Goal: Information Seeking & Learning: Find specific fact

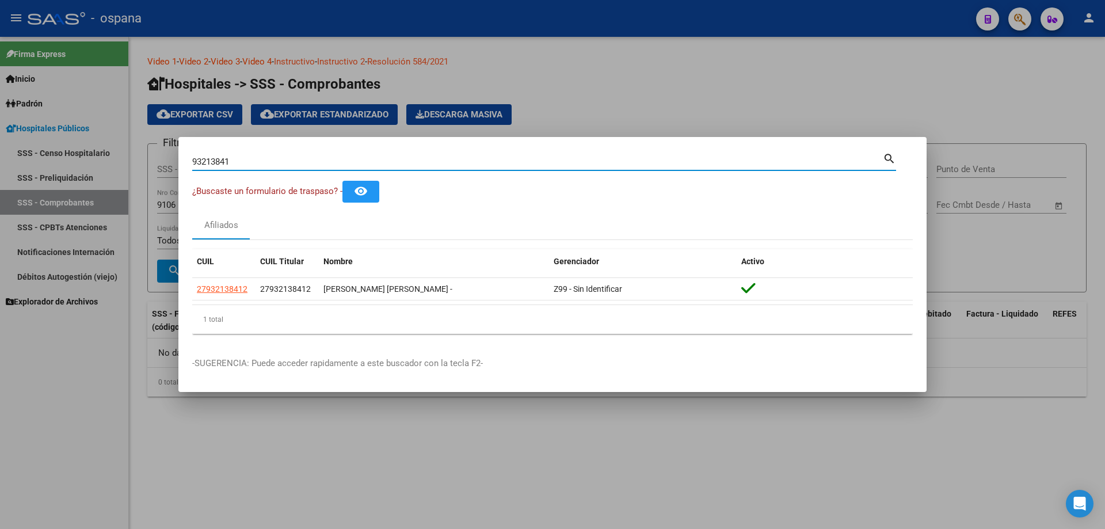
drag, startPoint x: 311, startPoint y: 161, endPoint x: 9, endPoint y: 113, distance: 305.3
click at [10, 113] on div "93213841 Buscar (apellido, dni, cuil, nro traspaso, cuit, obra social) search ¿…" at bounding box center [552, 264] width 1105 height 529
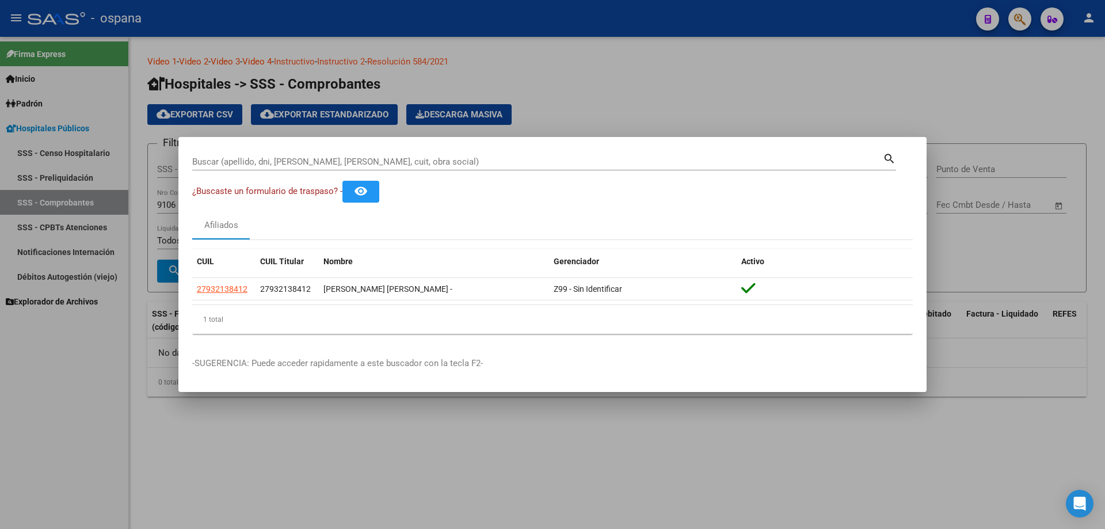
drag, startPoint x: 221, startPoint y: 154, endPoint x: 216, endPoint y: 162, distance: 9.3
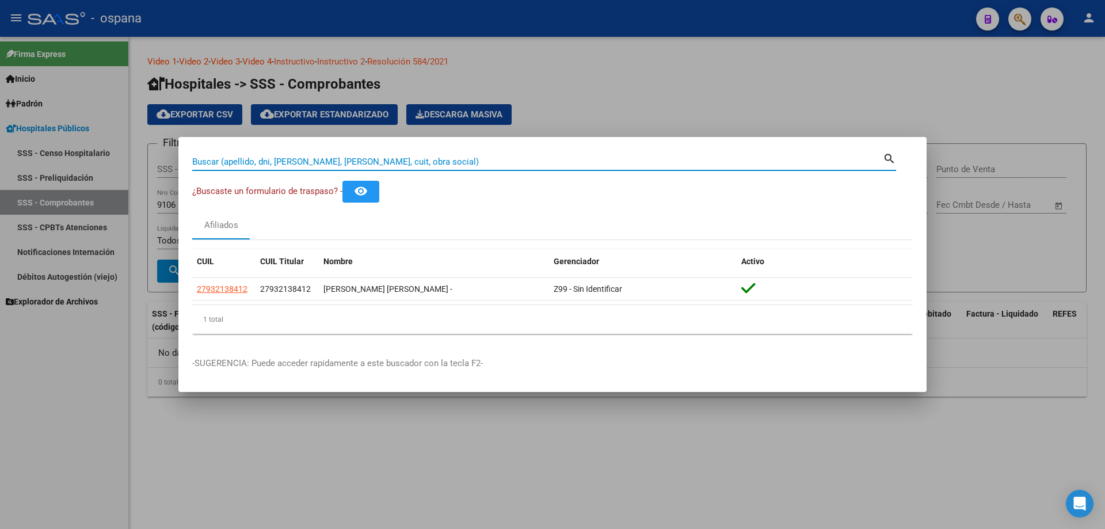
paste input "31469816"
type input "31469816"
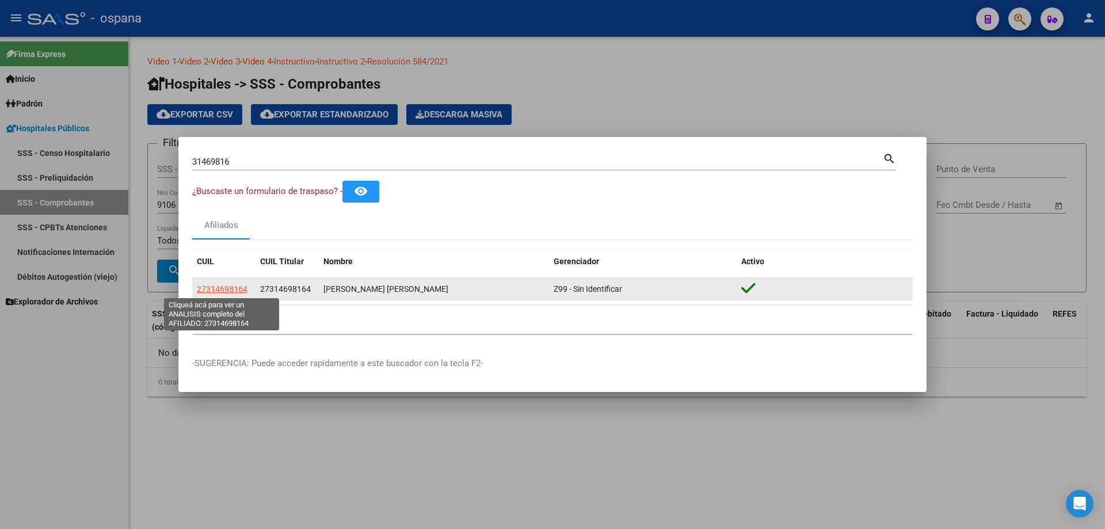
click at [242, 288] on span "27314698164" at bounding box center [222, 288] width 51 height 9
type textarea "27314698164"
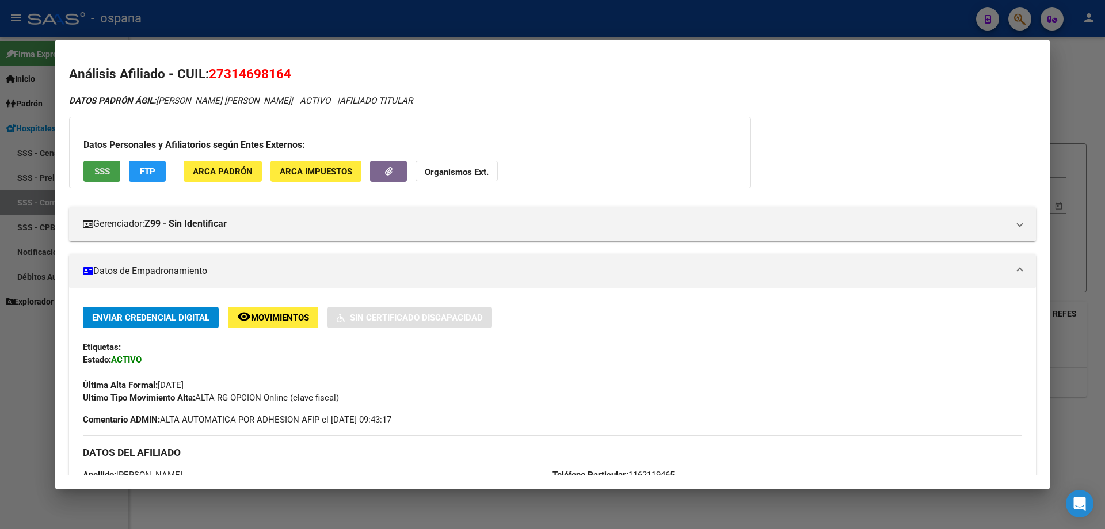
click at [111, 166] on button "SSS" at bounding box center [101, 171] width 37 height 21
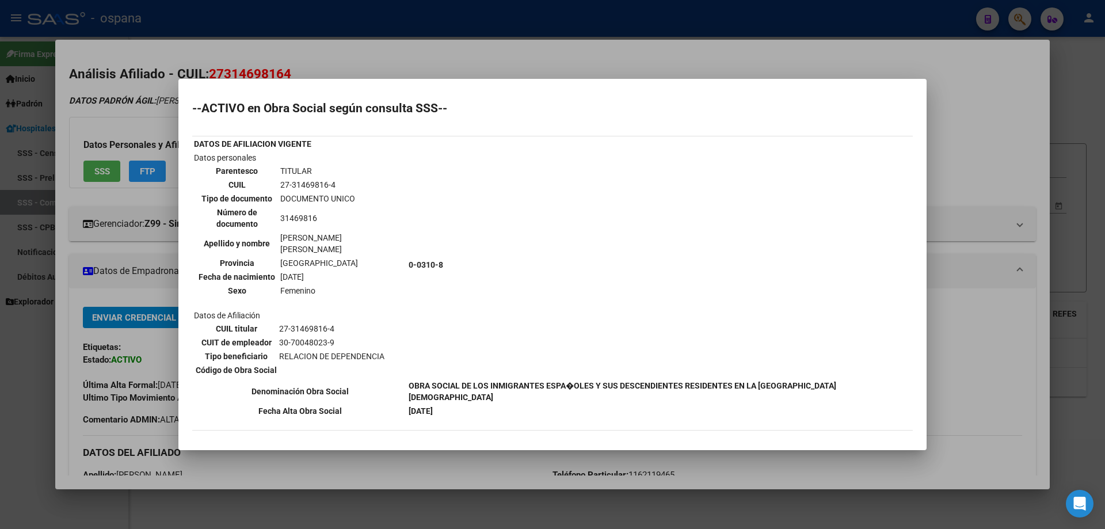
click at [312, 209] on td "31469816" at bounding box center [342, 218] width 125 height 24
copy td "31469816"
click at [380, 270] on td "Datos personales Parentesco TITULAR CUIL 27-31469816-4 Tipo de documento DOCUME…" at bounding box center [299, 264] width 213 height 227
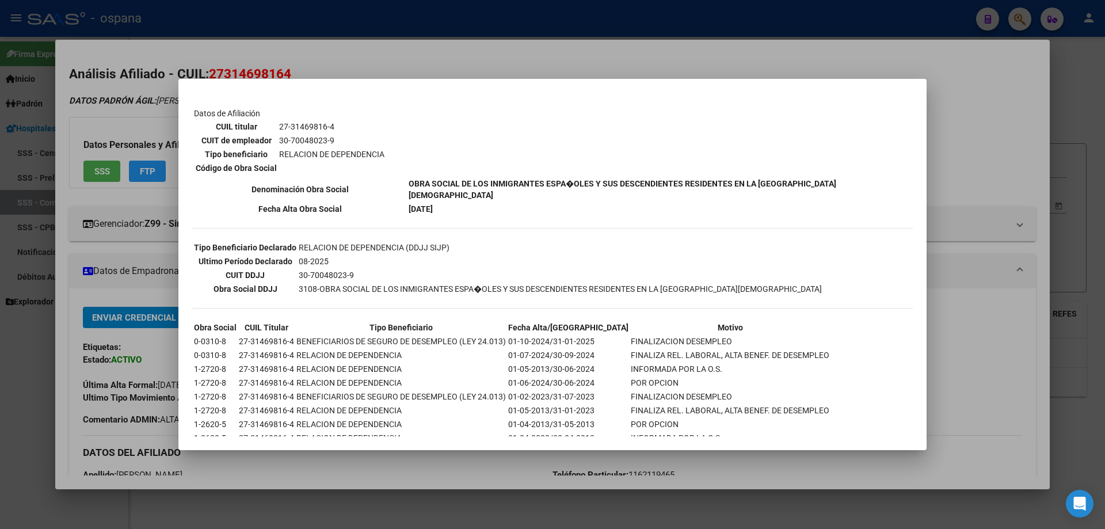
scroll to position [214, 0]
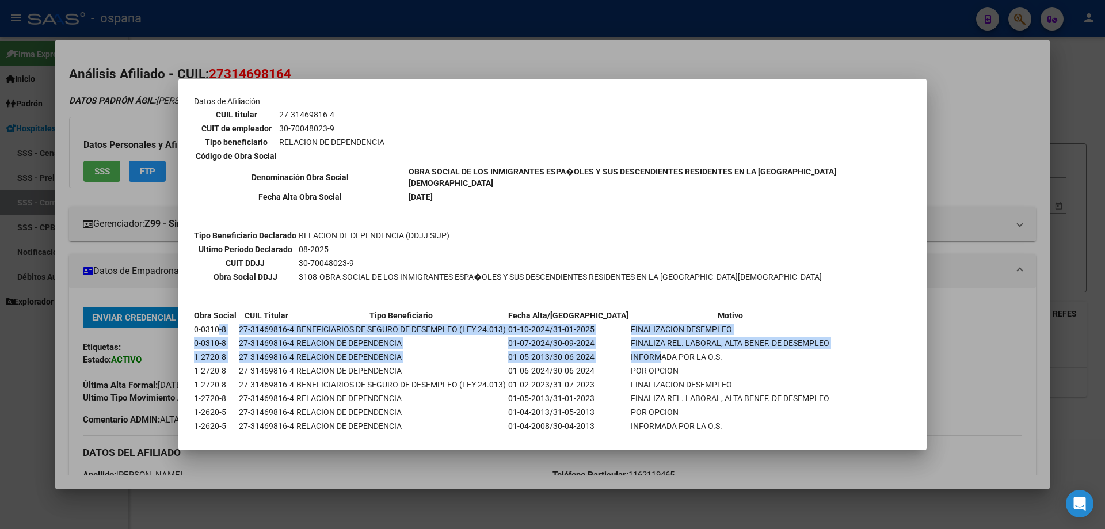
drag, startPoint x: 218, startPoint y: 291, endPoint x: 621, endPoint y: 316, distance: 404.1
click at [621, 316] on tbody "Obra Social CUIL Titular Tipo Beneficiario Fecha Alta/Baja Motivo 0-0310-8 27-3…" at bounding box center [511, 377] width 636 height 137
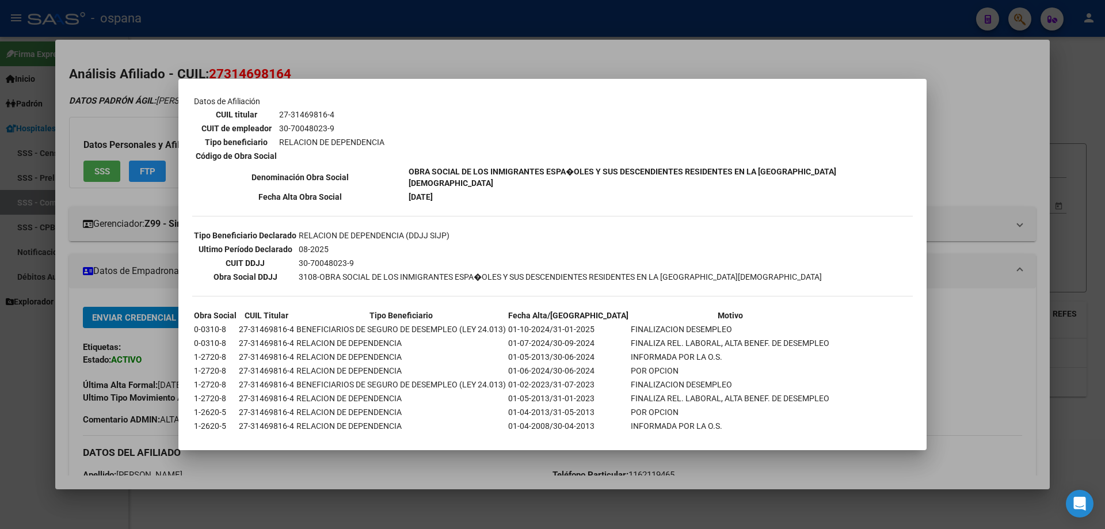
click at [630, 309] on th "Motivo" at bounding box center [730, 315] width 200 height 13
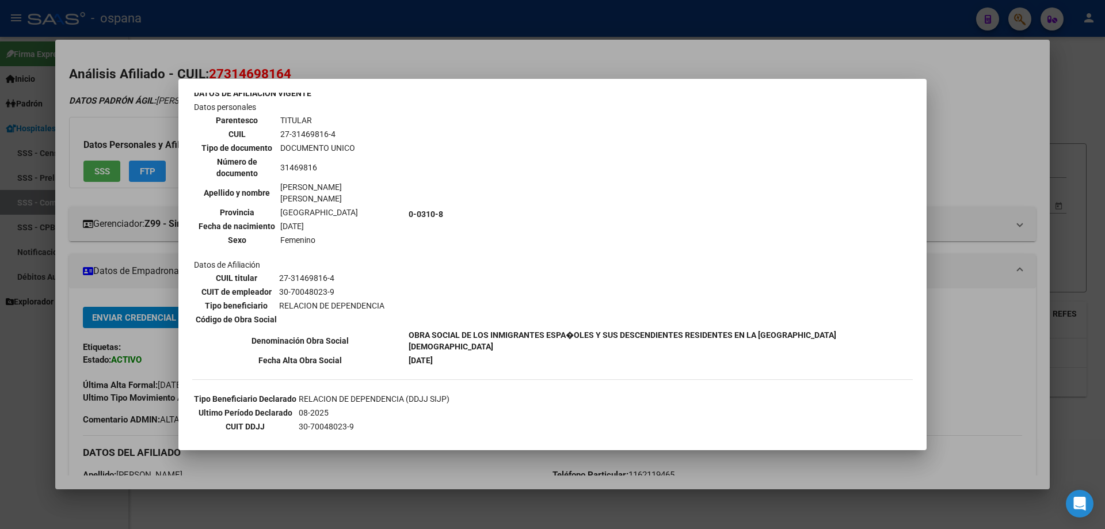
scroll to position [41, 0]
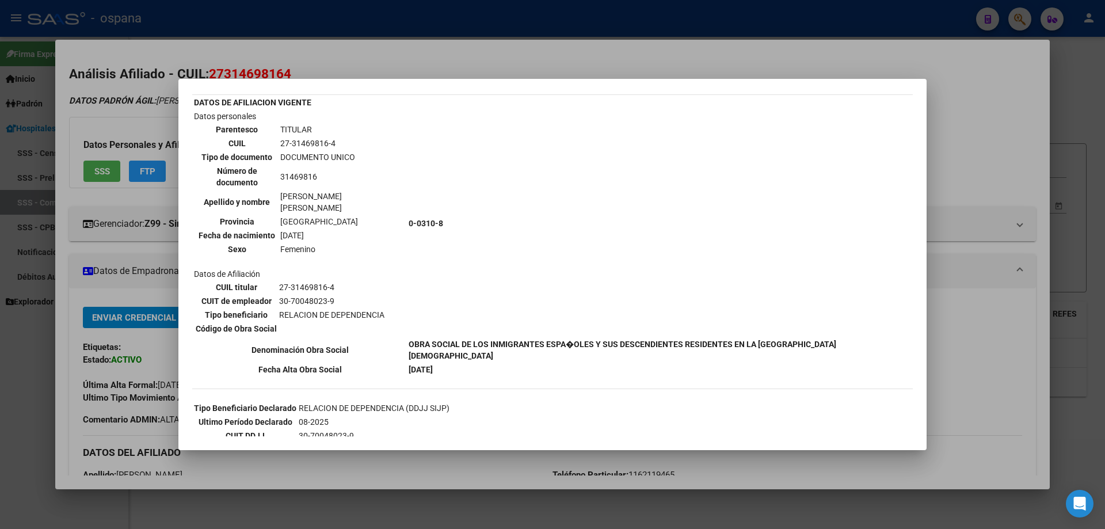
click at [295, 167] on td "31469816" at bounding box center [342, 177] width 125 height 24
copy td "31469816"
click at [459, 262] on td "0-0310-8" at bounding box center [659, 223] width 503 height 227
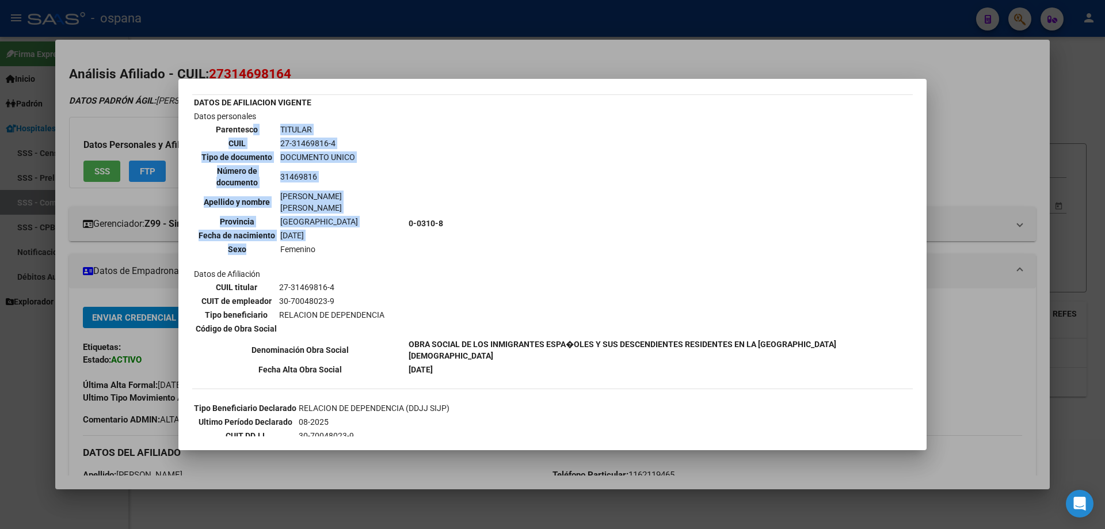
drag, startPoint x: 252, startPoint y: 124, endPoint x: 279, endPoint y: 232, distance: 111.5
click at [279, 232] on table "Parentesco TITULAR CUIL 27-31469816-4 Tipo de documento DOCUMENTO UNICO Número …" at bounding box center [300, 189] width 212 height 135
click at [268, 190] on th "Apellido y nombre" at bounding box center [236, 202] width 83 height 24
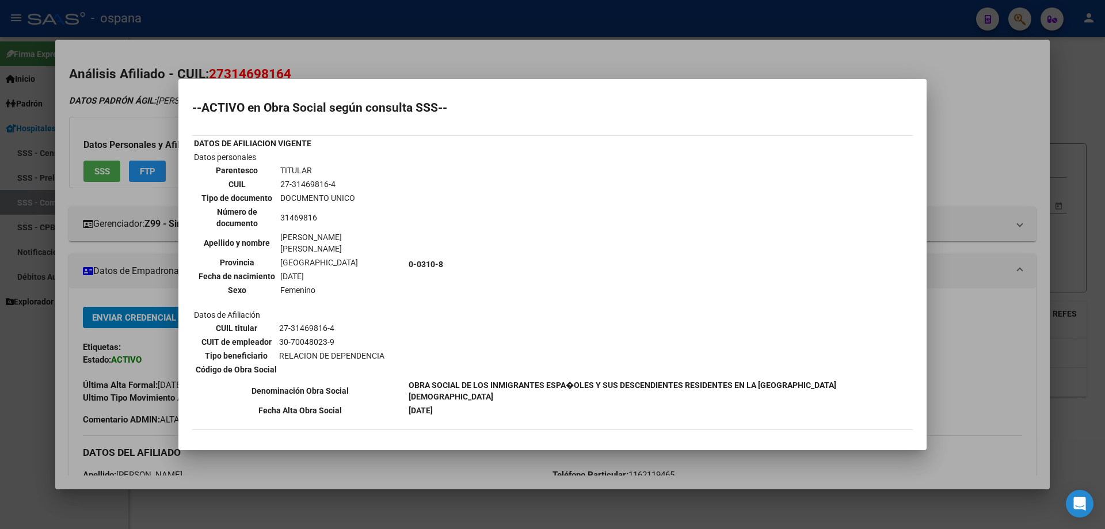
scroll to position [0, 0]
click at [148, 62] on div at bounding box center [552, 264] width 1105 height 529
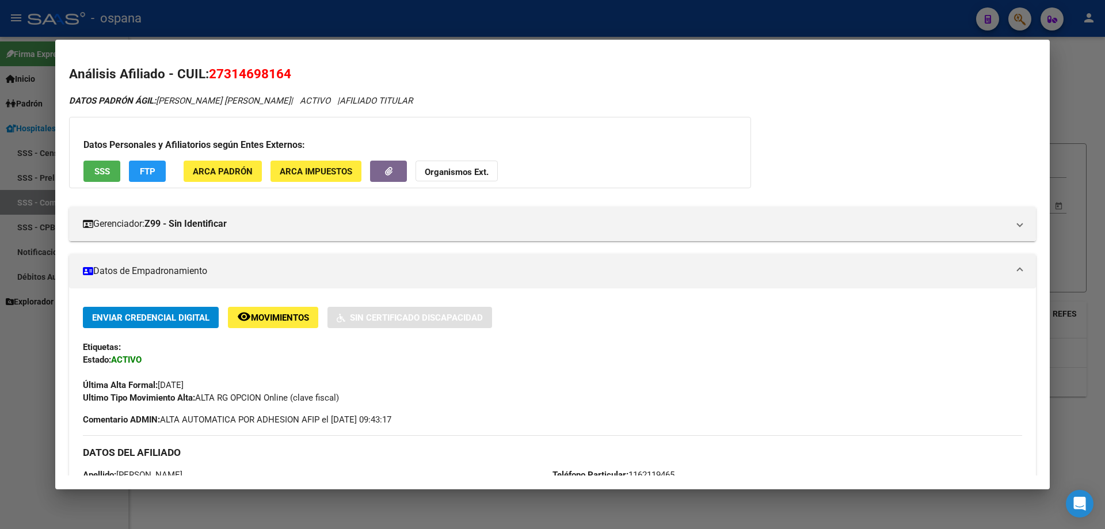
click at [1104, 166] on div at bounding box center [552, 264] width 1105 height 529
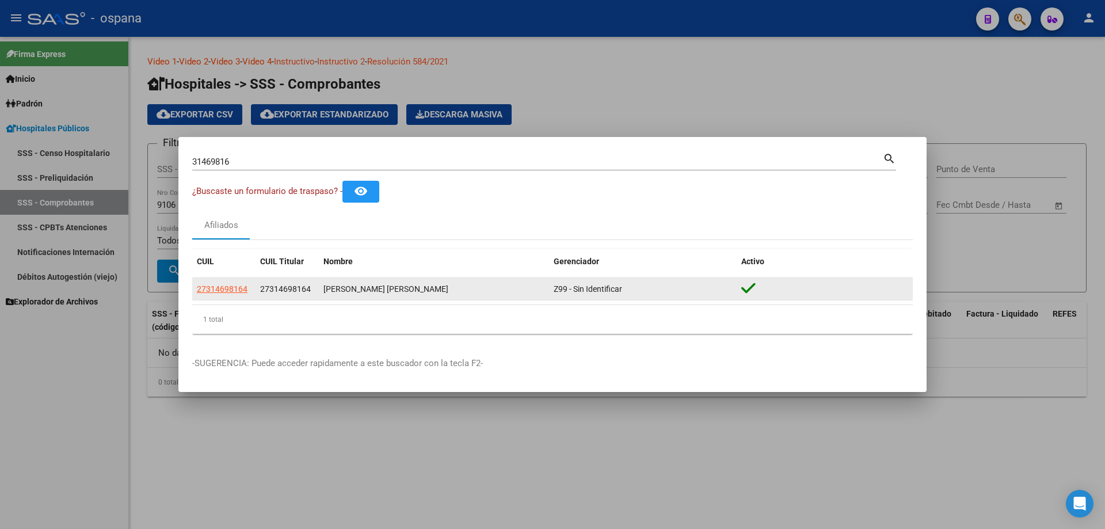
click at [230, 283] on app-link-go-to "27314698164" at bounding box center [222, 289] width 51 height 13
click at [232, 289] on span "27314698164" at bounding box center [222, 288] width 51 height 9
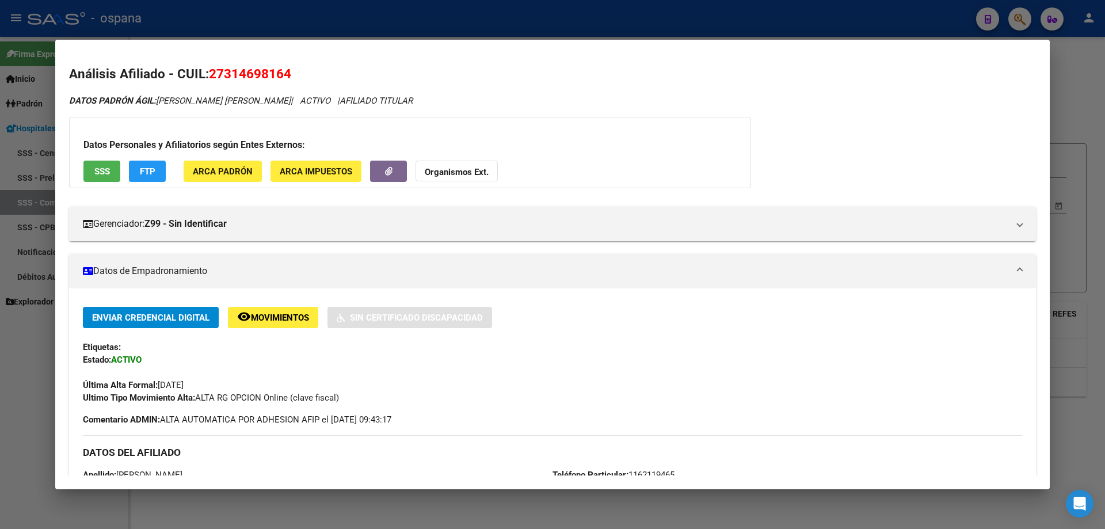
click at [102, 169] on span "SSS" at bounding box center [102, 171] width 16 height 10
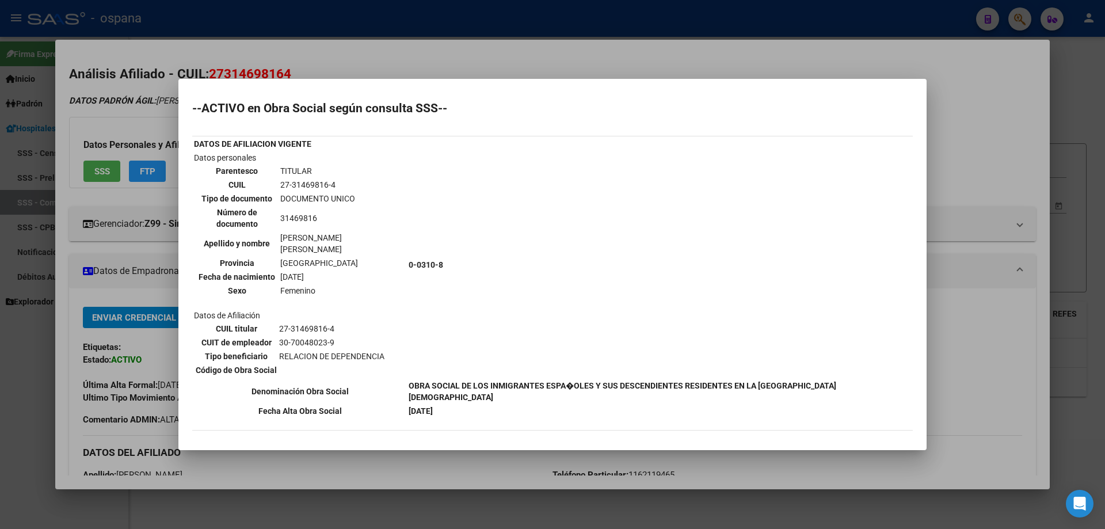
click at [310, 181] on td "27-31469816-4" at bounding box center [342, 184] width 125 height 13
copy tbody "27-31469816-4"
